Goal: Task Accomplishment & Management: Manage account settings

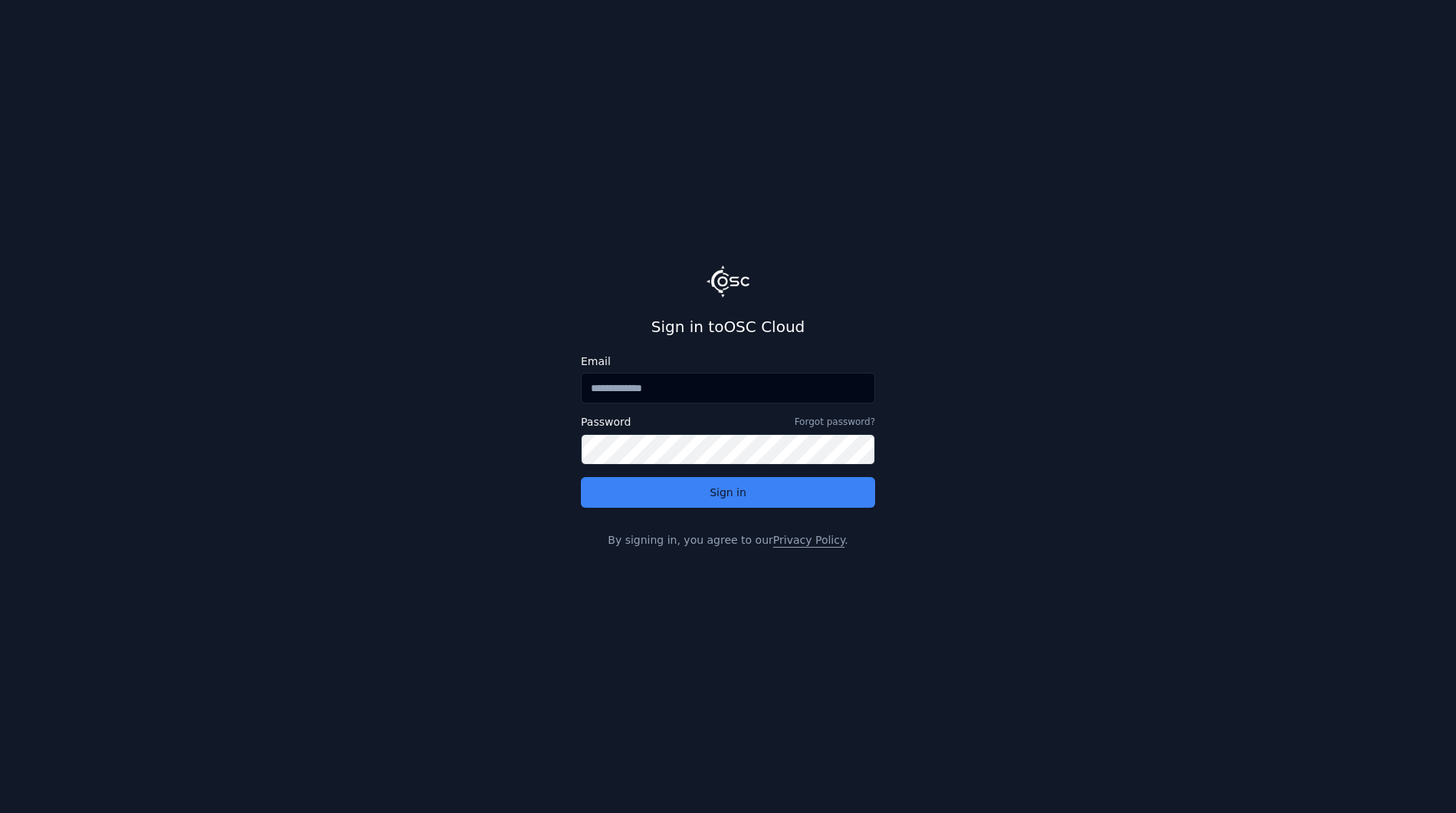
click at [748, 389] on input "Email" at bounding box center [728, 388] width 294 height 31
type input "**********"
click at [581, 477] on button "Sign in" at bounding box center [728, 492] width 294 height 31
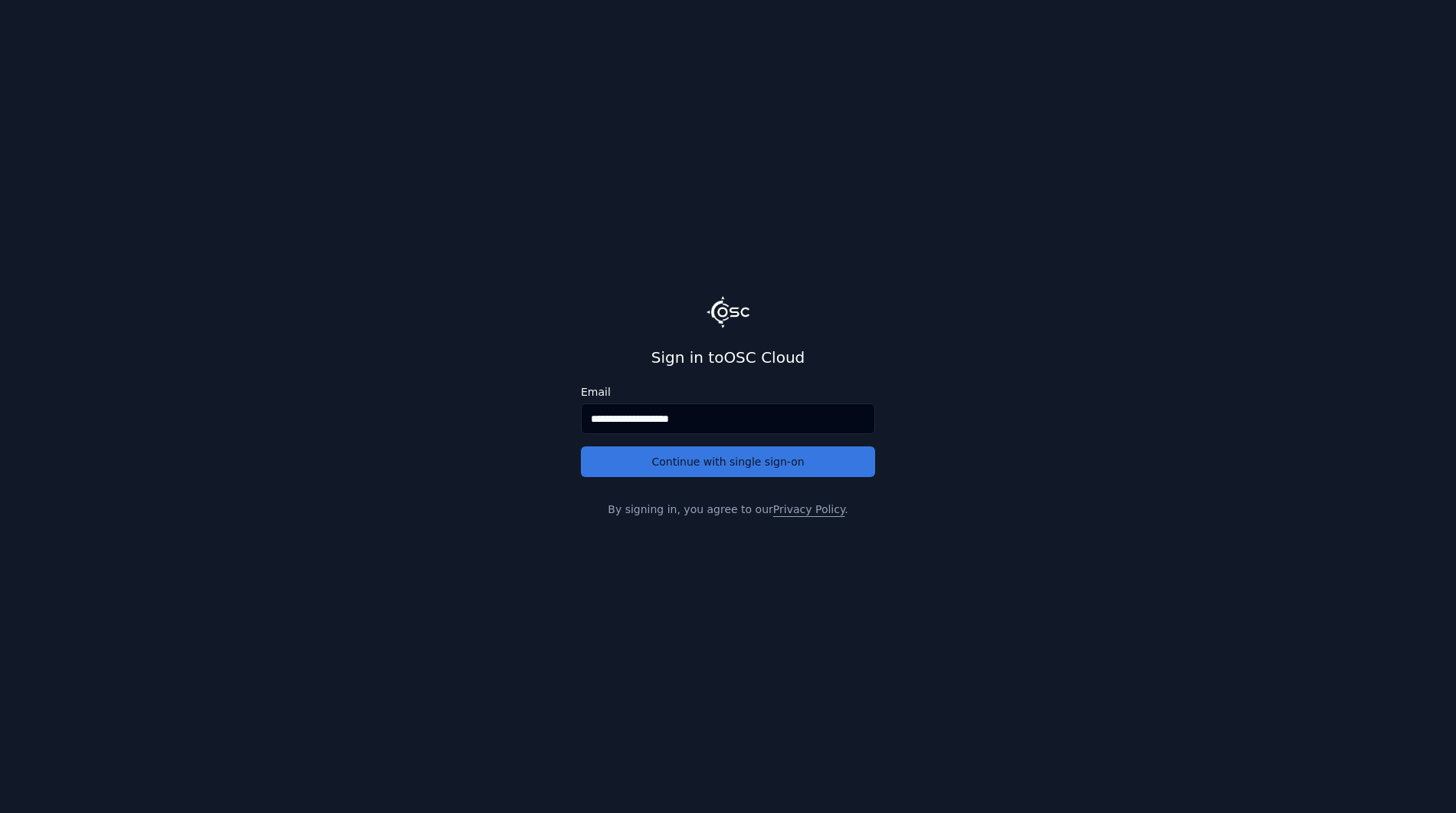
click at [708, 471] on button "Continue with single sign-on" at bounding box center [728, 461] width 294 height 31
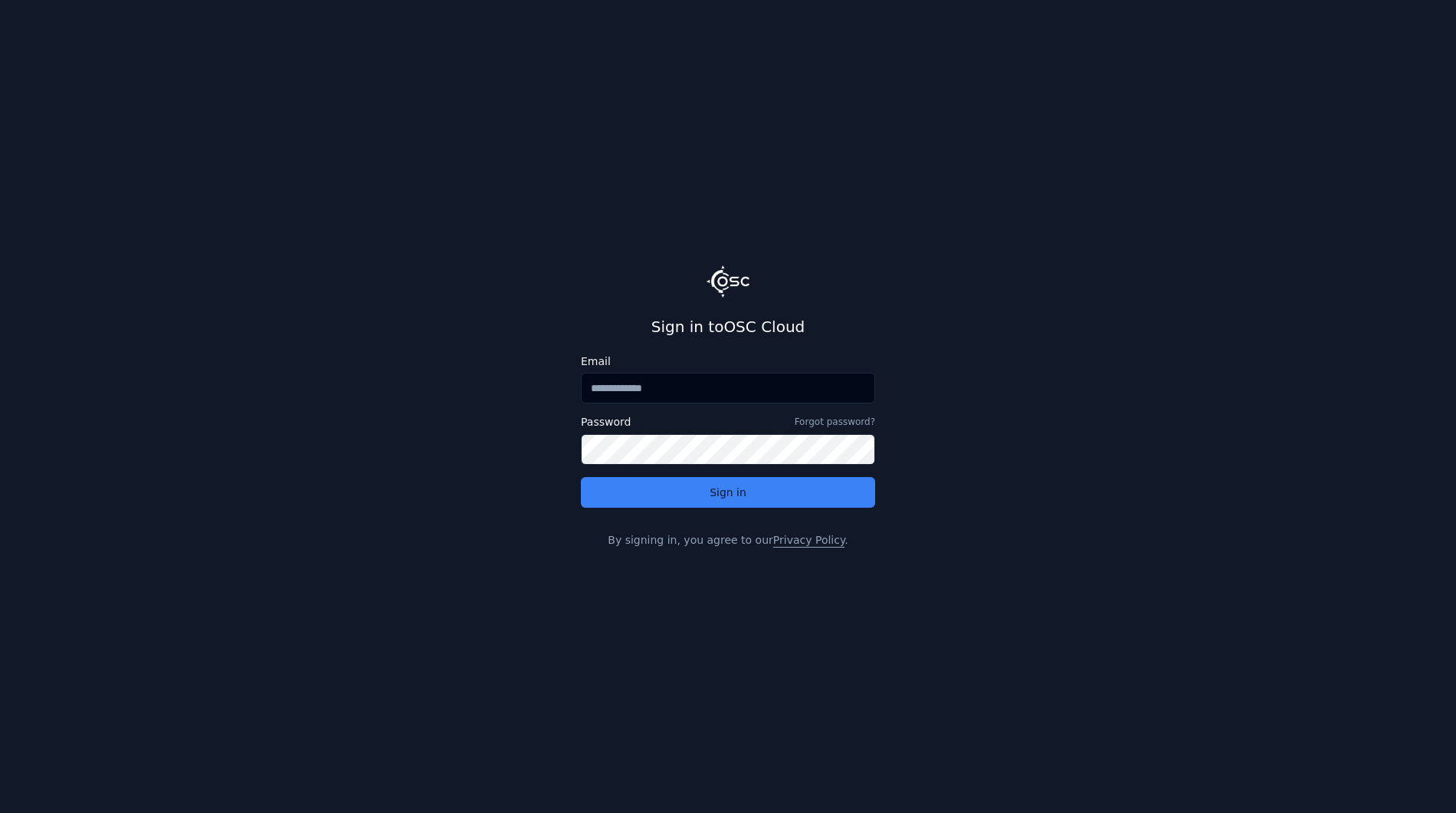
click at [759, 387] on input "Email" at bounding box center [728, 388] width 294 height 31
type input "**********"
click at [581, 477] on button "Sign in" at bounding box center [728, 492] width 294 height 31
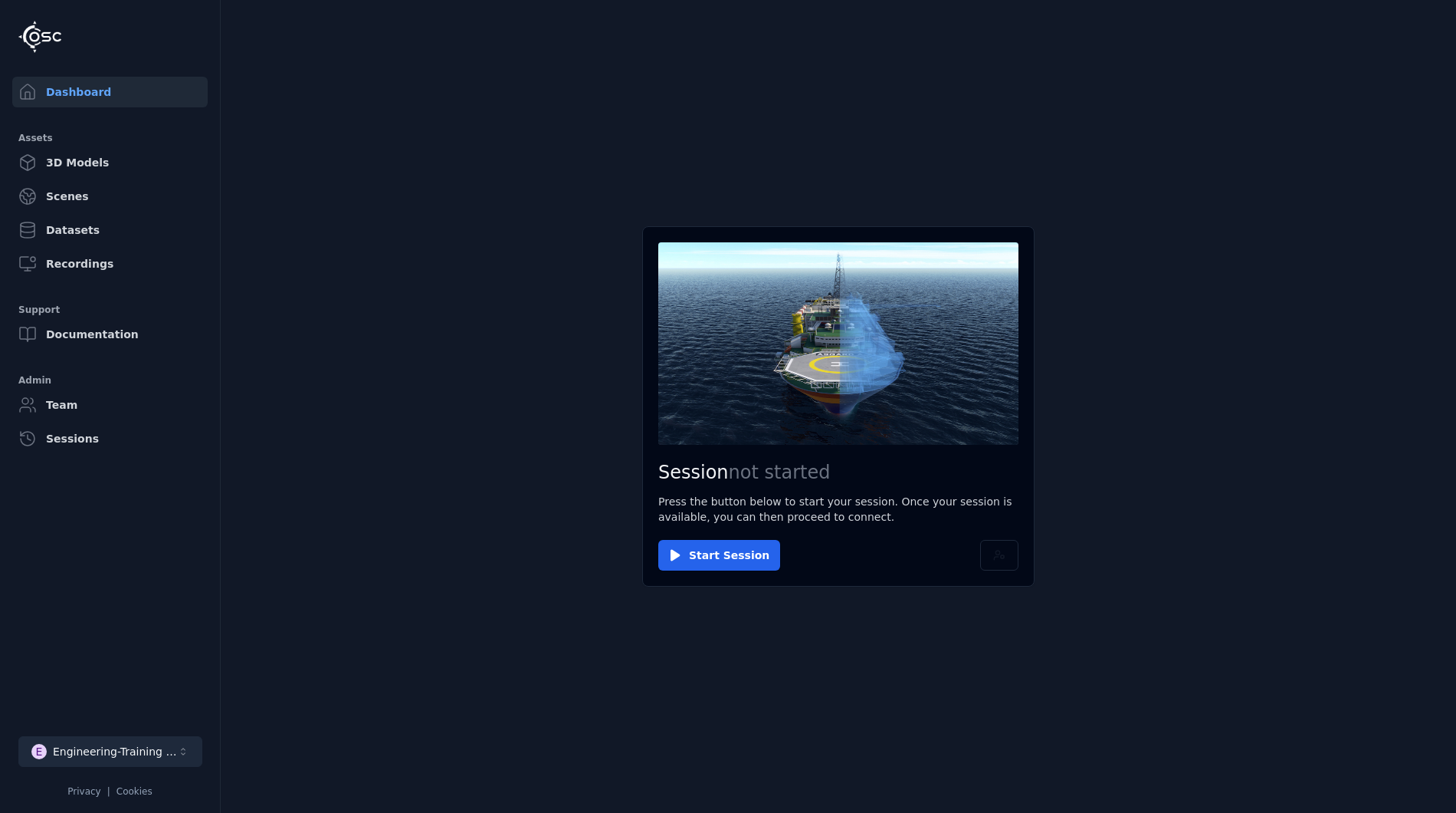
click at [127, 757] on div "Engineering-Training (SSO Staging)" at bounding box center [115, 752] width 124 height 16
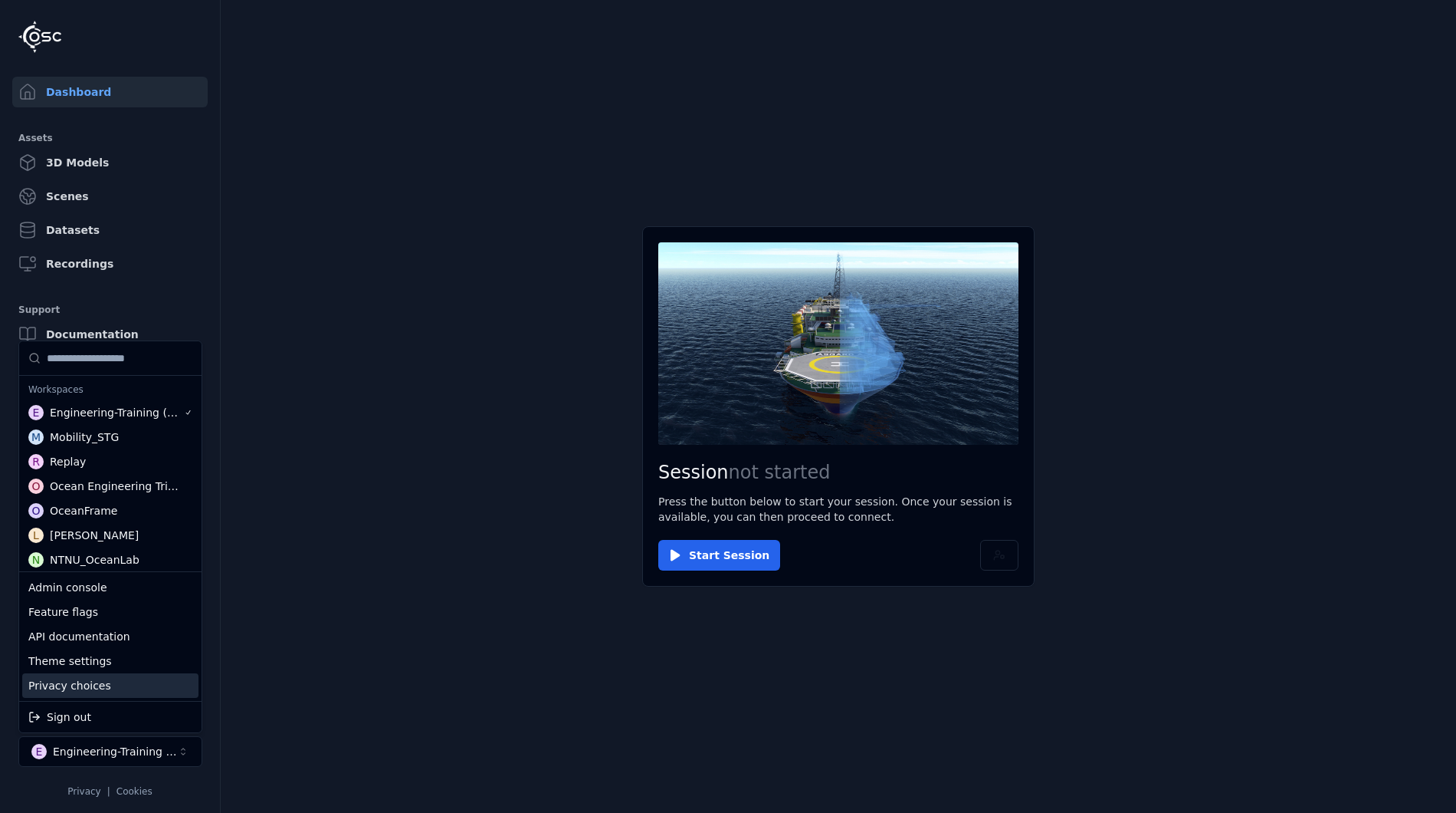
click at [135, 684] on div "Privacy choices" at bounding box center [110, 685] width 177 height 24
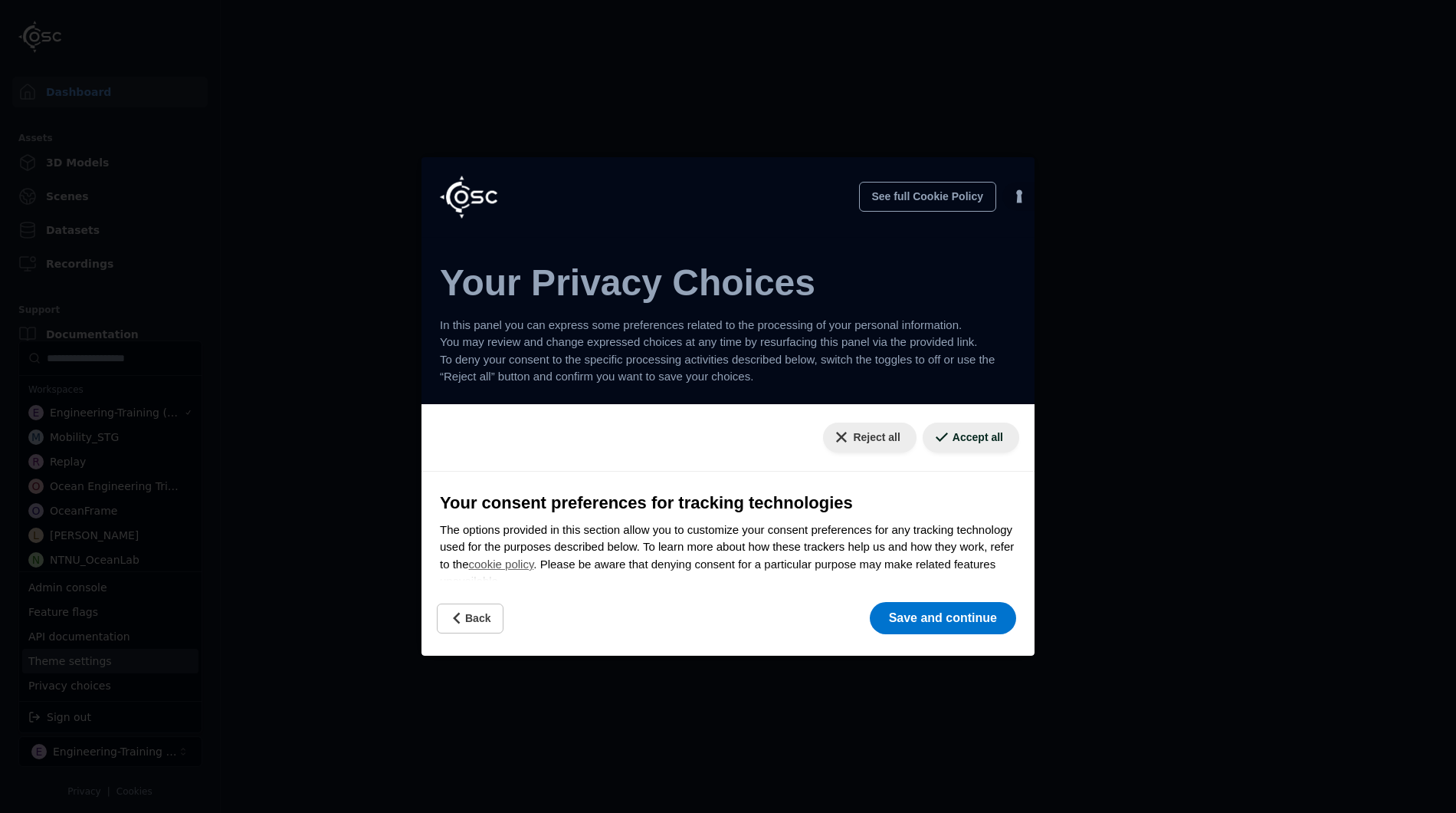
click at [974, 425] on html "Dashboard Assets 3D Models Scenes Datasets Recordings Support Documentation Adm…" at bounding box center [728, 406] width 1456 height 813
click at [974, 431] on button "Accept all" at bounding box center [970, 437] width 96 height 30
click at [865, 429] on button "Reject all" at bounding box center [869, 437] width 93 height 30
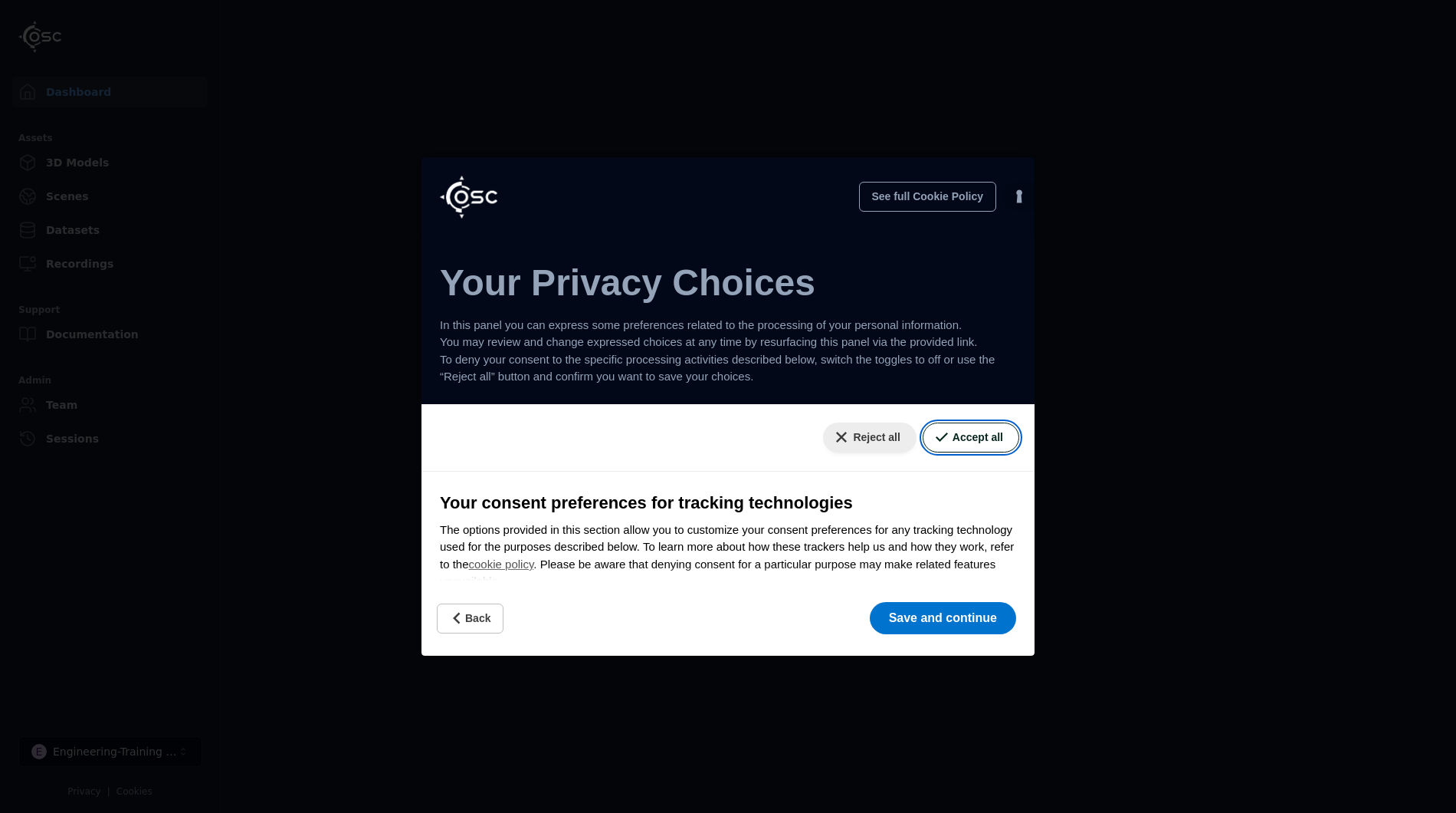
click at [983, 436] on button "Accept all" at bounding box center [970, 437] width 96 height 30
click at [856, 433] on button "Reject all" at bounding box center [869, 437] width 93 height 30
click at [1003, 451] on button "Accept all" at bounding box center [970, 437] width 96 height 30
click at [980, 618] on button "Save and continue" at bounding box center [943, 618] width 147 height 32
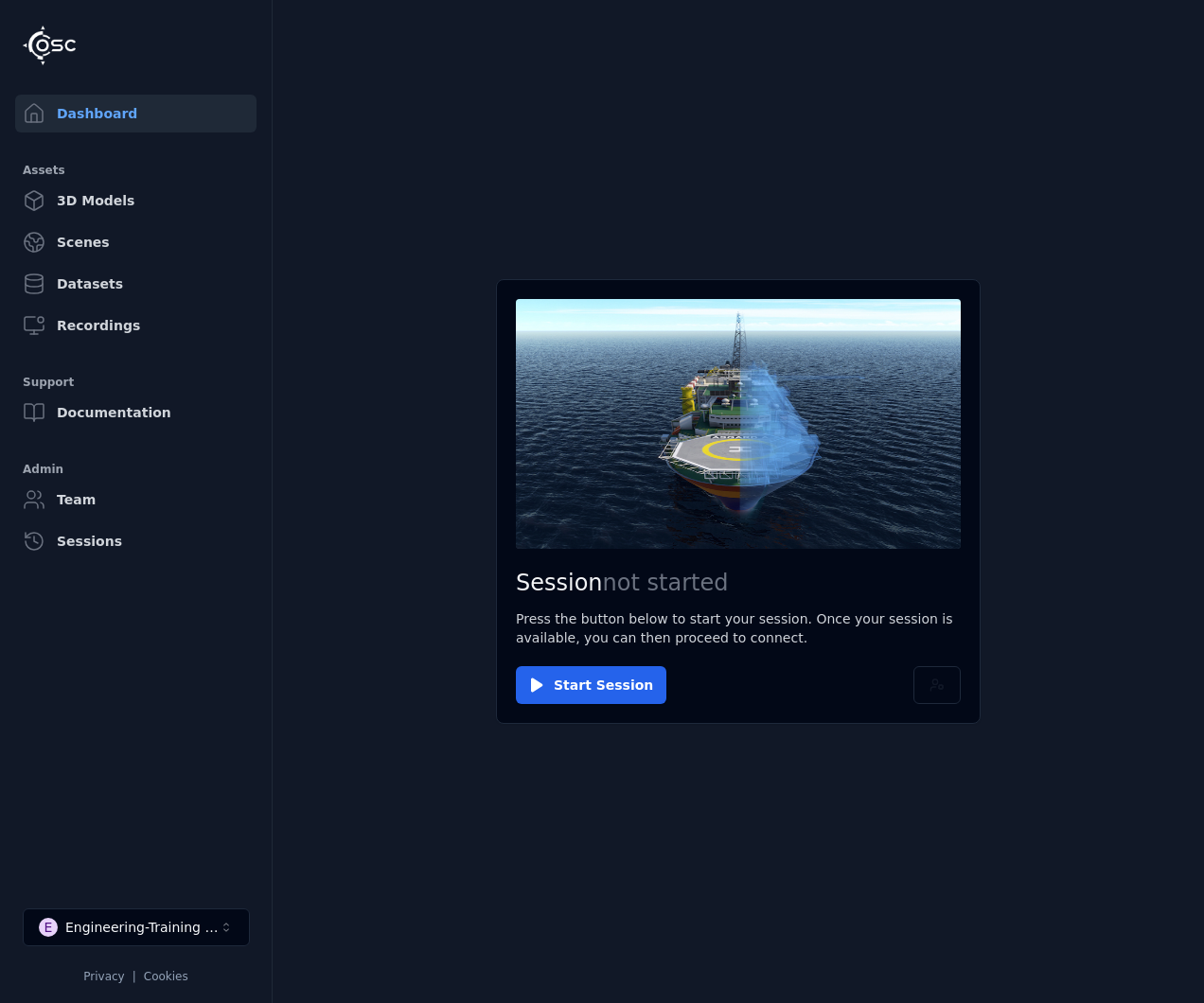
click at [643, 801] on main "Session not started Press the button below to start your session. Once your ses…" at bounding box center [737, 502] width 931 height 1003
click at [182, 920] on div "Engineering-Training (SSO Staging)" at bounding box center [141, 927] width 153 height 19
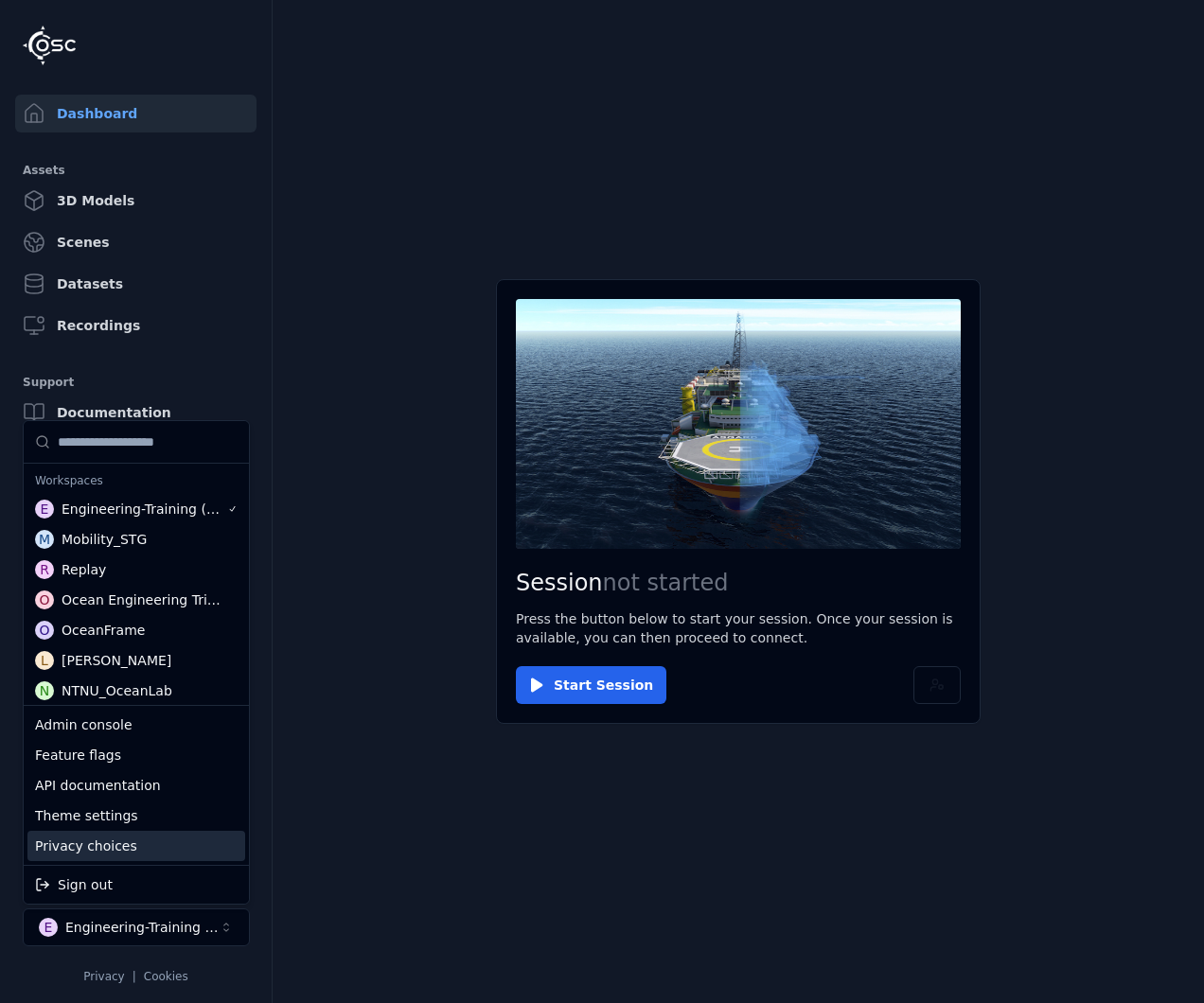
click at [166, 840] on div "Privacy choices" at bounding box center [136, 845] width 218 height 30
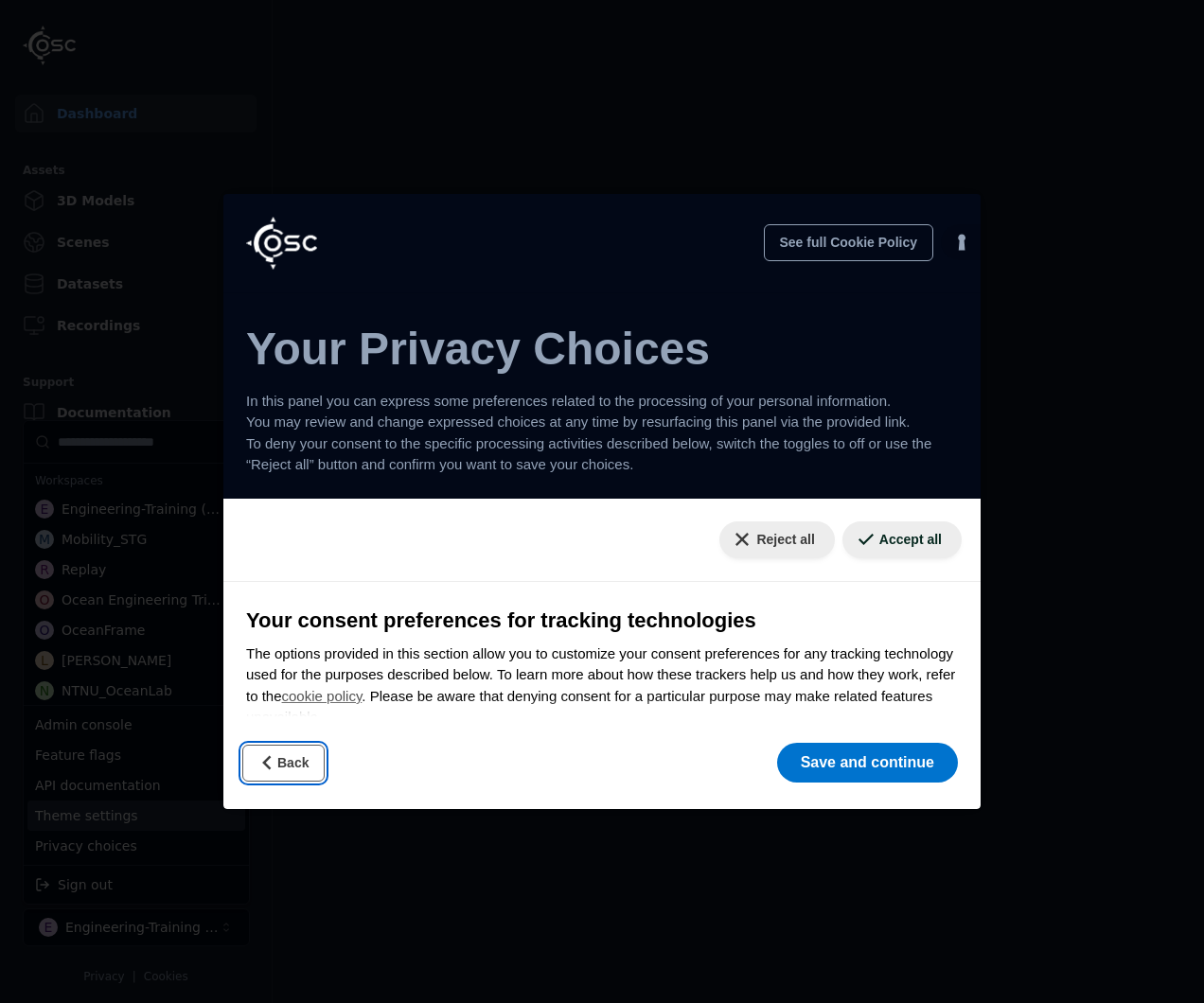
click at [283, 773] on button "Back" at bounding box center [283, 763] width 82 height 37
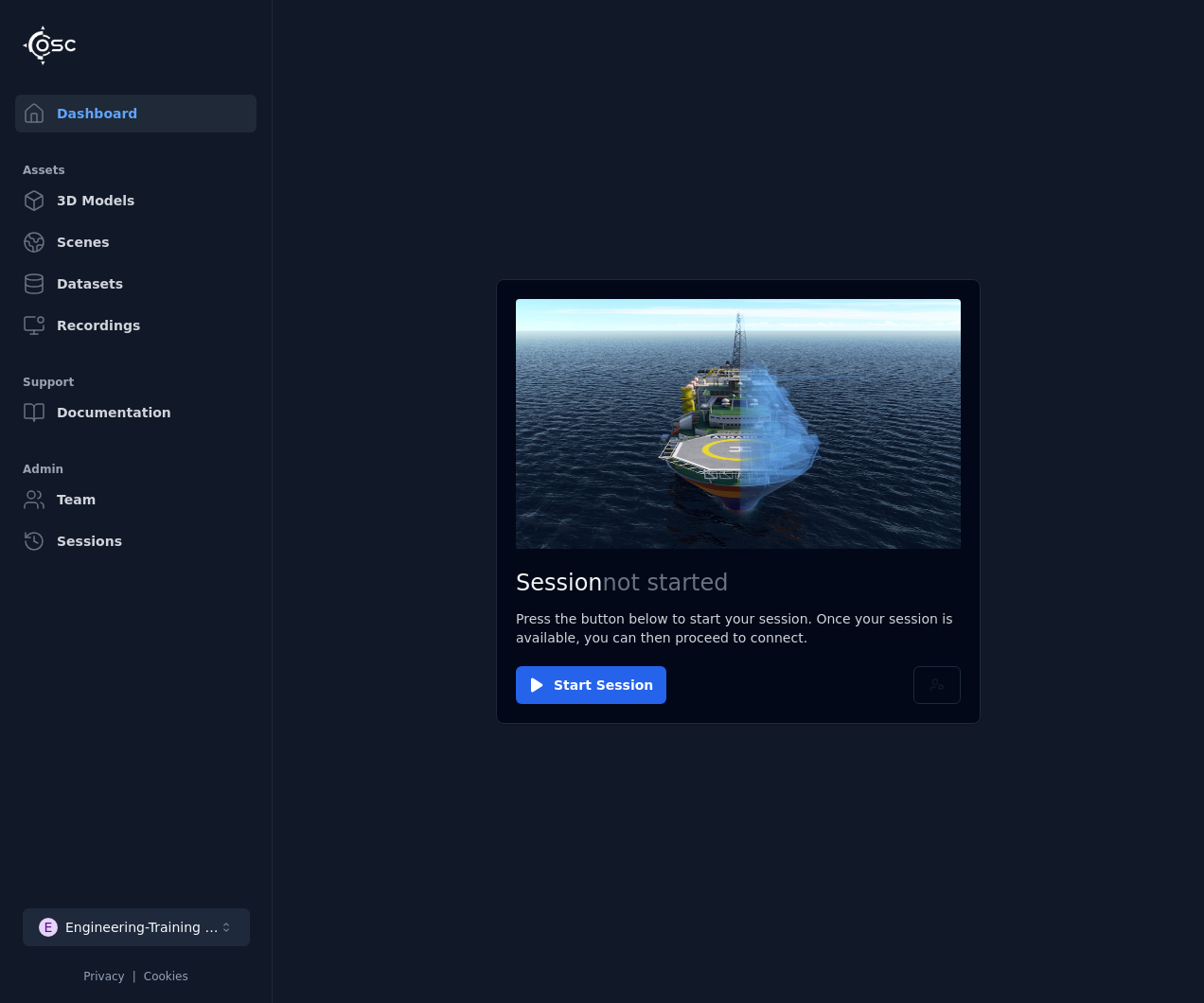
click at [196, 924] on div "Engineering-Training (SSO Staging)" at bounding box center [141, 927] width 153 height 19
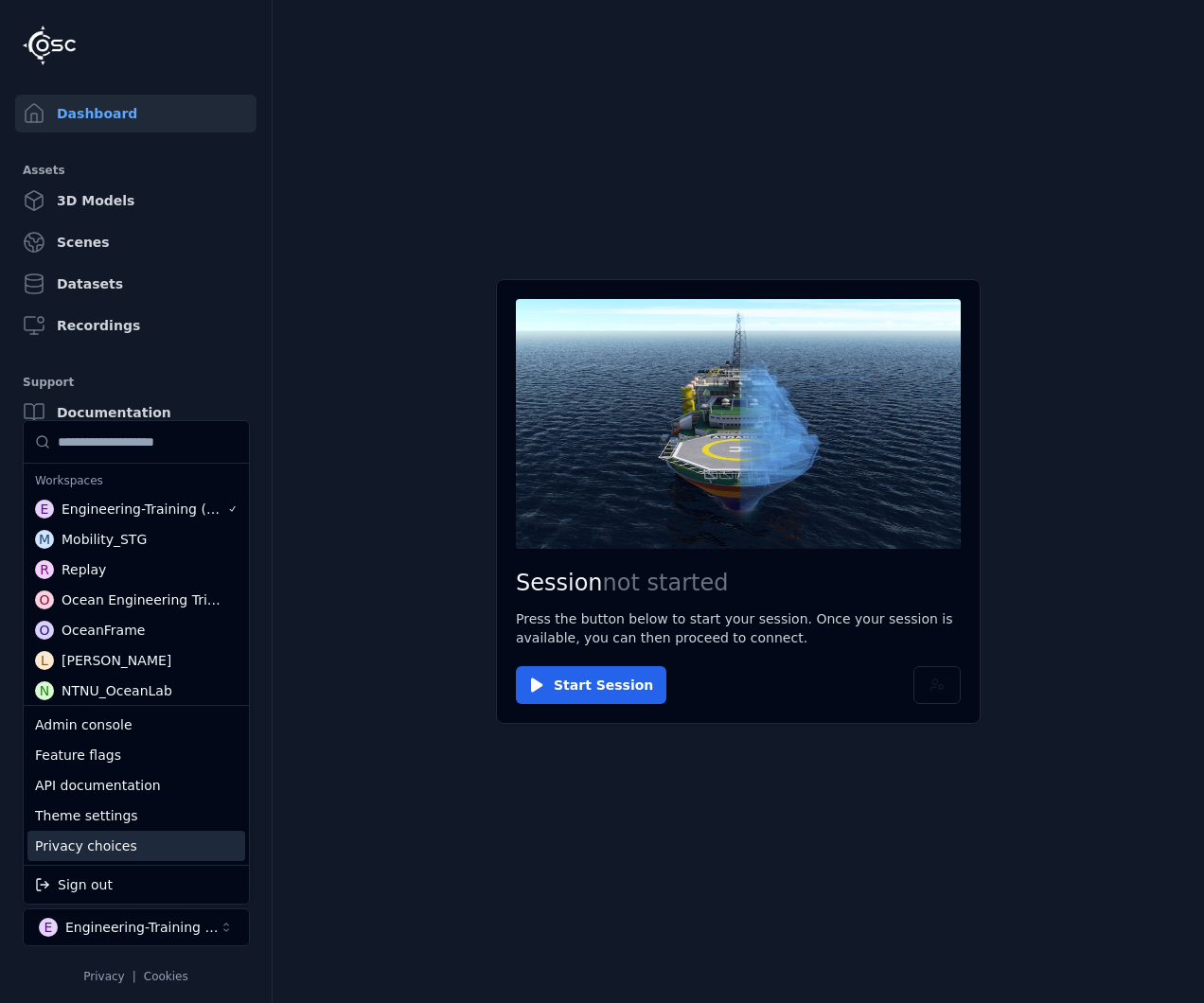
click at [146, 845] on div "Privacy choices" at bounding box center [136, 845] width 218 height 30
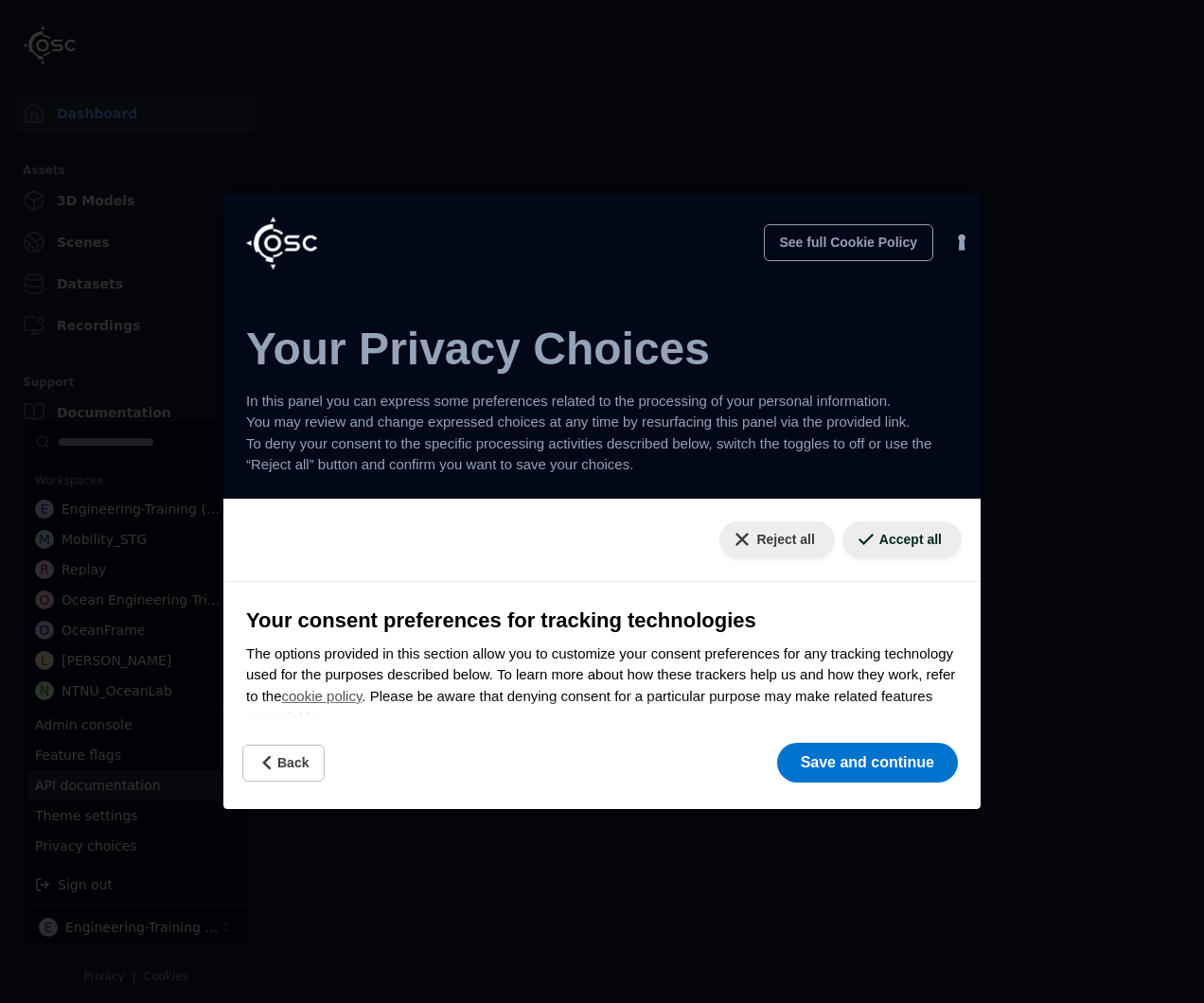
click at [874, 250] on html "Dashboard Assets 3D Models Scenes Datasets Recordings Support Documentation Adm…" at bounding box center [602, 502] width 1204 height 1003
click at [860, 750] on button "Save and continue" at bounding box center [867, 762] width 181 height 40
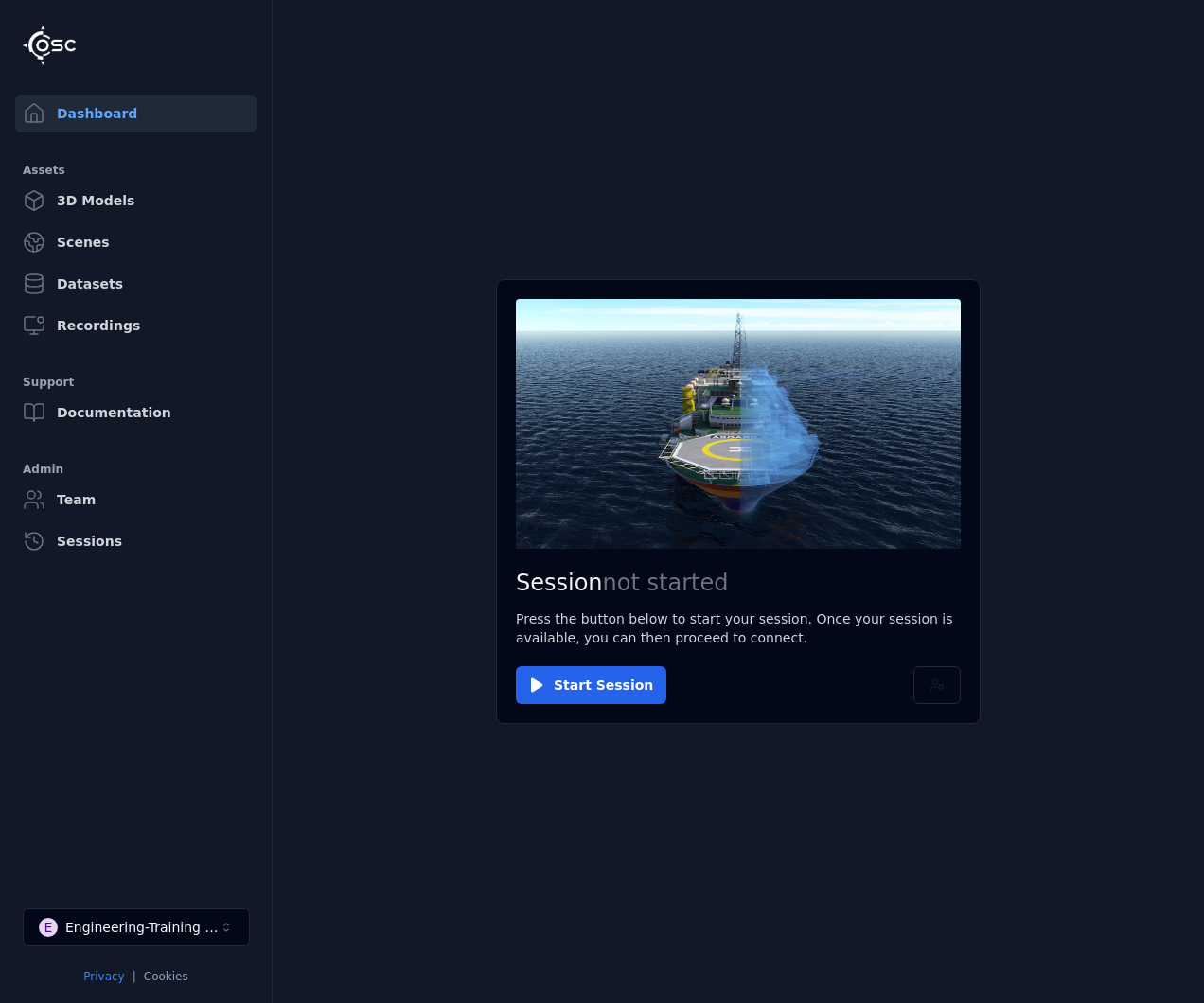
click at [102, 974] on link "Privacy" at bounding box center [104, 976] width 41 height 14
click at [170, 930] on div "Engineering-Training (SSO Staging)" at bounding box center [141, 927] width 153 height 19
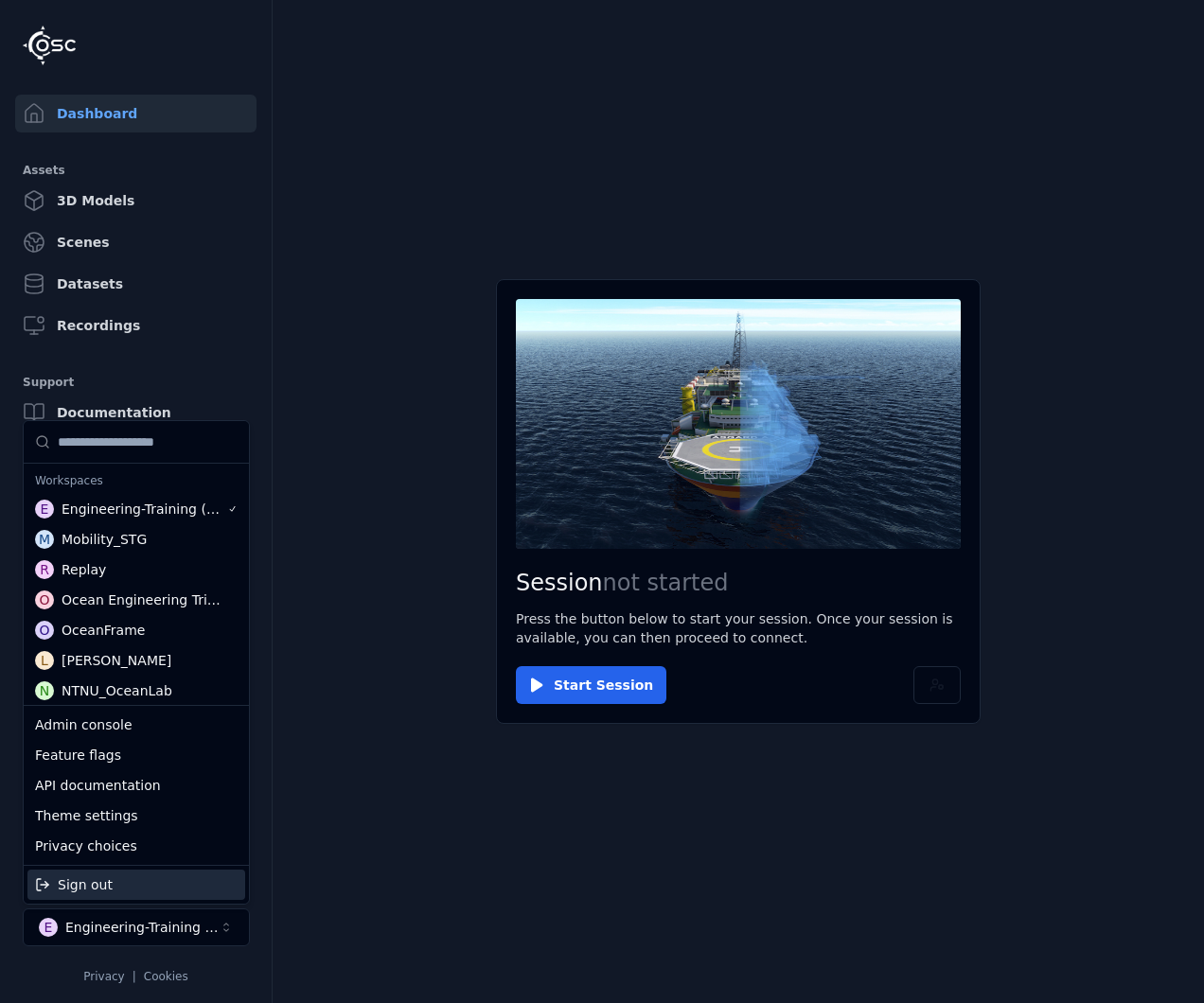
click at [336, 869] on html "Dashboard Assets 3D Models Scenes Datasets Recordings Support Documentation Adm…" at bounding box center [602, 502] width 1204 height 1003
